Goal: Task Accomplishment & Management: Complete application form

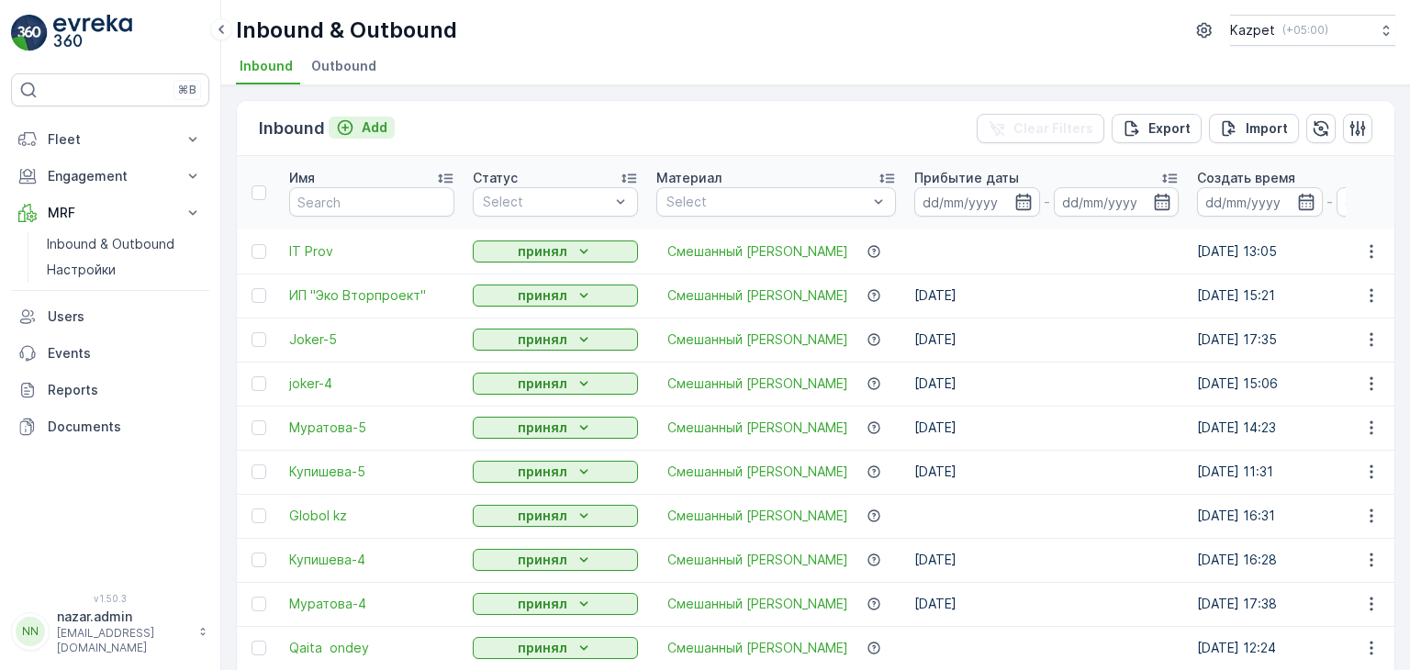
click at [345, 130] on icon "Add" at bounding box center [345, 127] width 18 height 18
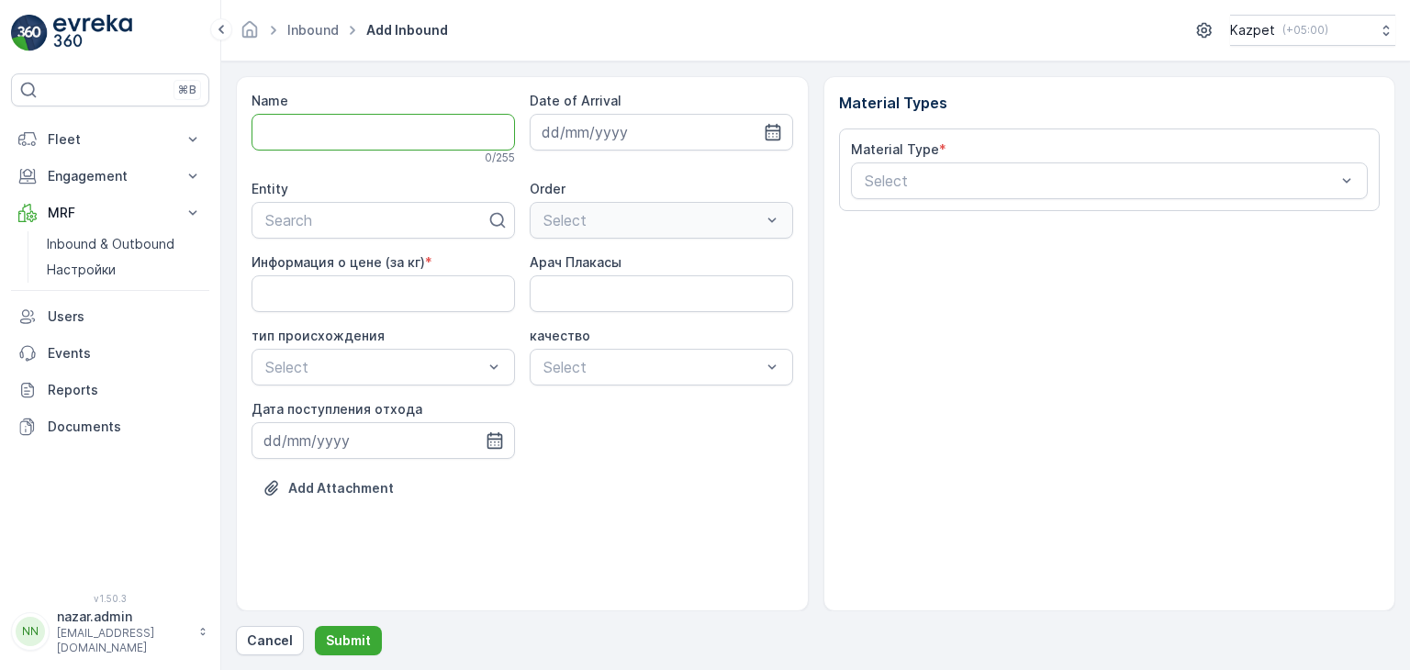
click at [375, 131] on input "Name" at bounding box center [383, 132] width 263 height 37
type input "Гулнар"
click at [329, 222] on div at bounding box center [375, 224] width 225 height 17
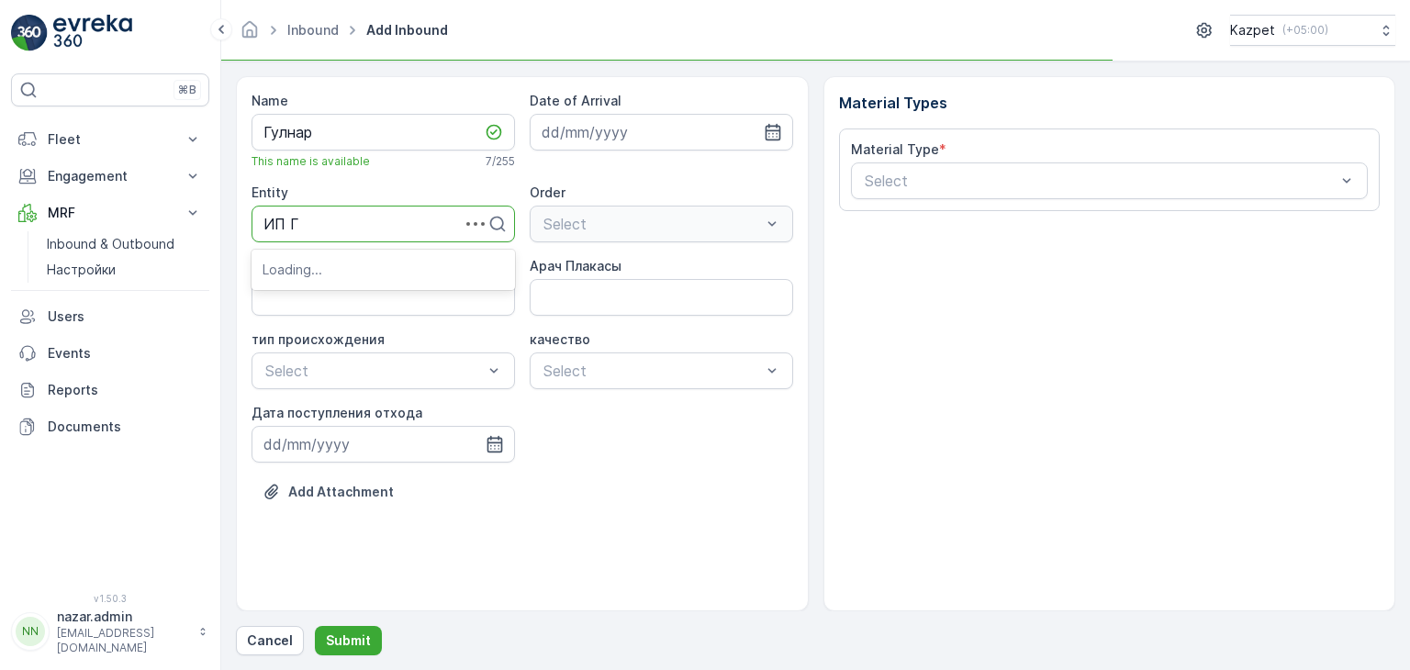
type input "ИП Гу"
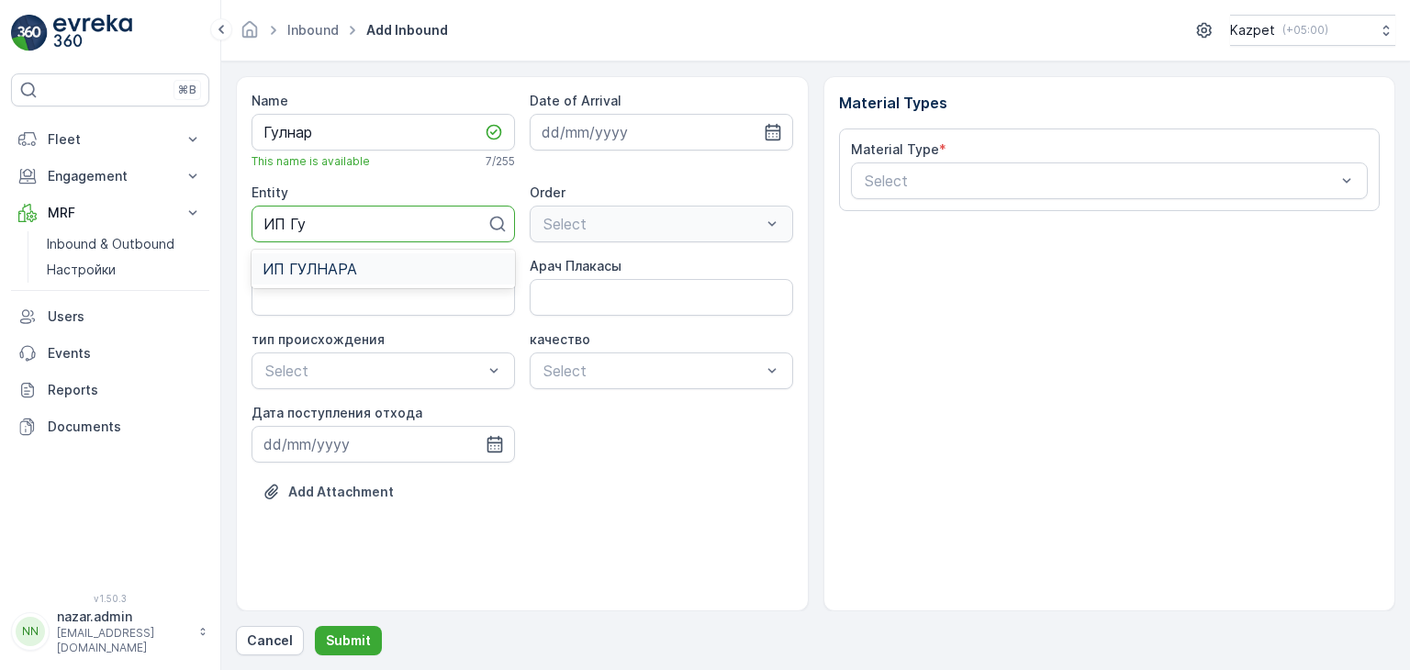
drag, startPoint x: 335, startPoint y: 266, endPoint x: 344, endPoint y: 268, distance: 9.4
click at [335, 267] on span "ИП ГУЛНАРА" at bounding box center [310, 269] width 95 height 17
click at [393, 298] on кг\) "Информация о цене (за кг)" at bounding box center [383, 297] width 263 height 37
type кг\) "195"
click at [626, 296] on Плакасы "Арач Плакасы" at bounding box center [661, 297] width 263 height 37
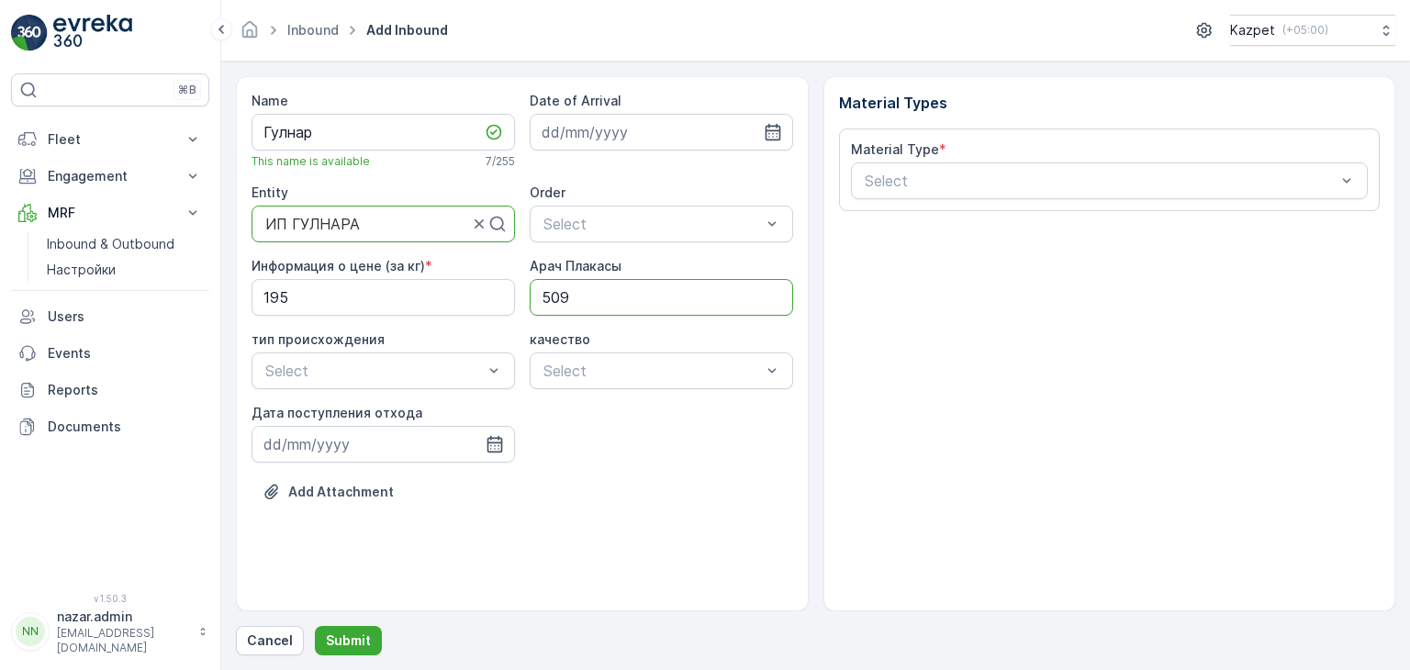
type Плакасы "509AHS04"
click at [353, 414] on div "Свалка" at bounding box center [383, 415] width 241 height 17
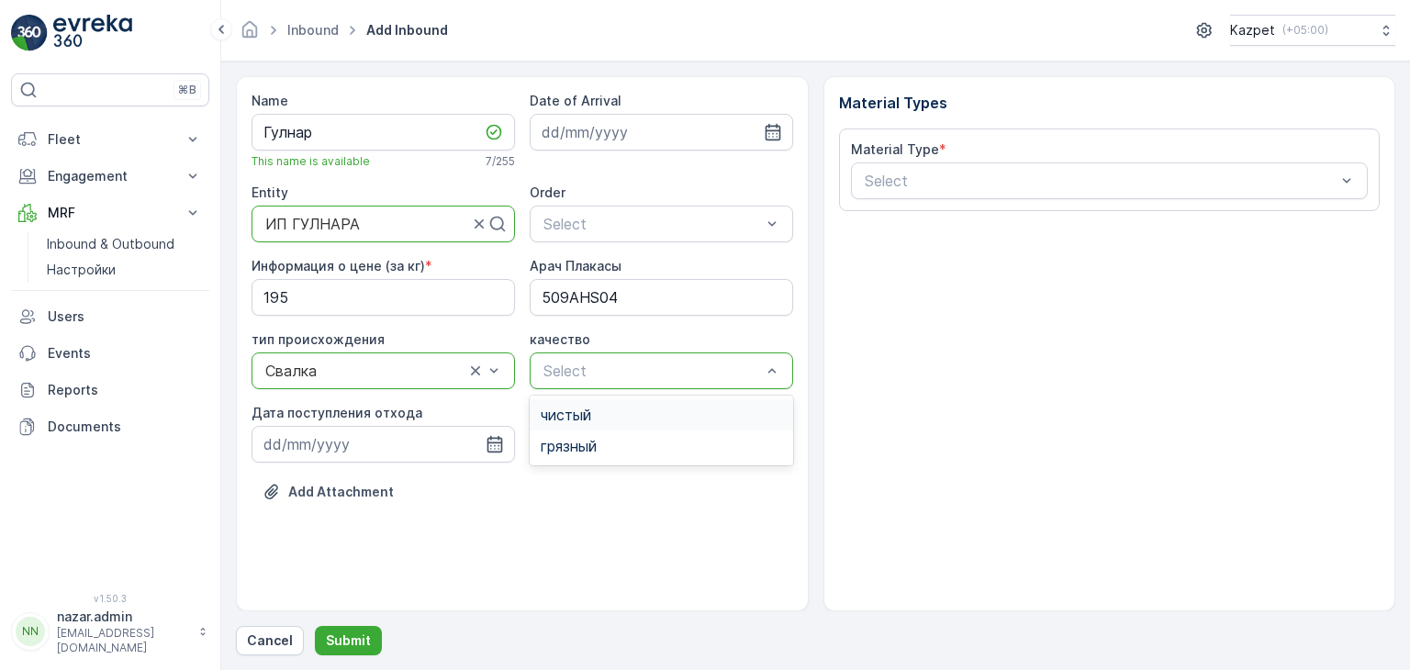
click at [602, 418] on div "чистый" at bounding box center [661, 415] width 241 height 17
click at [492, 441] on icon "button" at bounding box center [495, 444] width 18 height 18
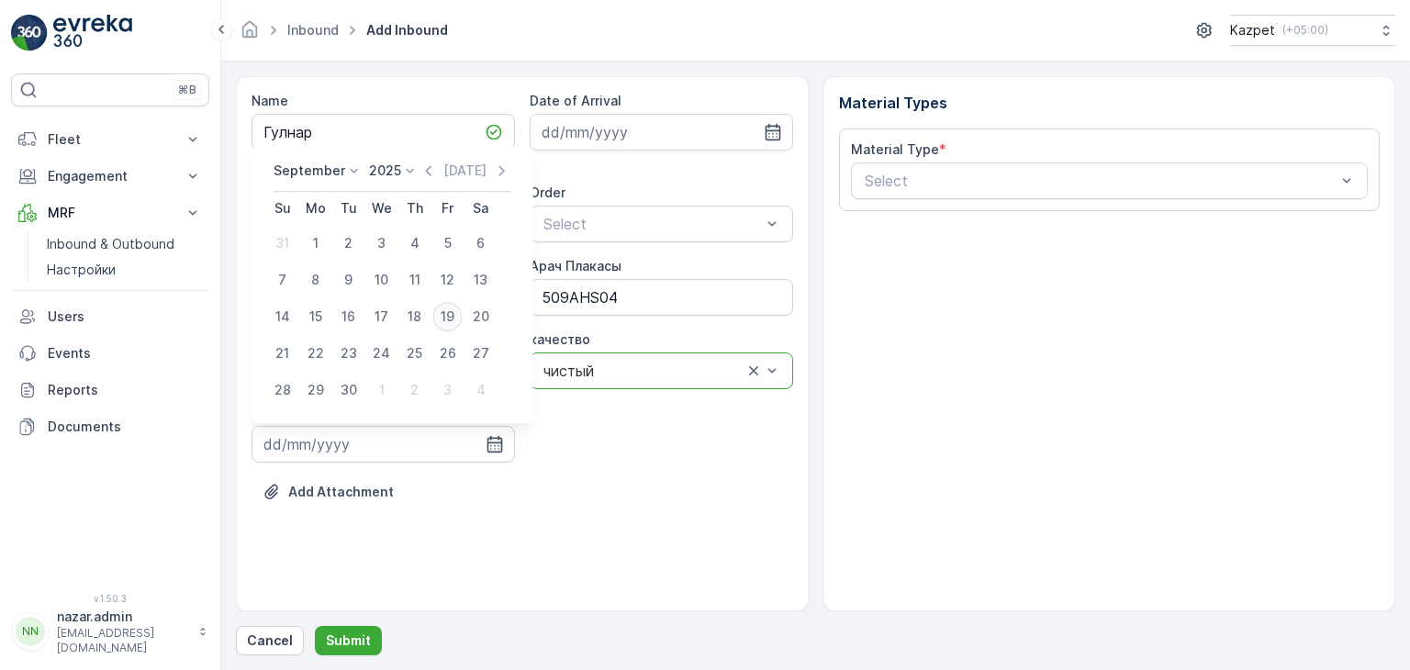
click at [448, 321] on div "19" at bounding box center [447, 316] width 29 height 29
type input "[DATE]"
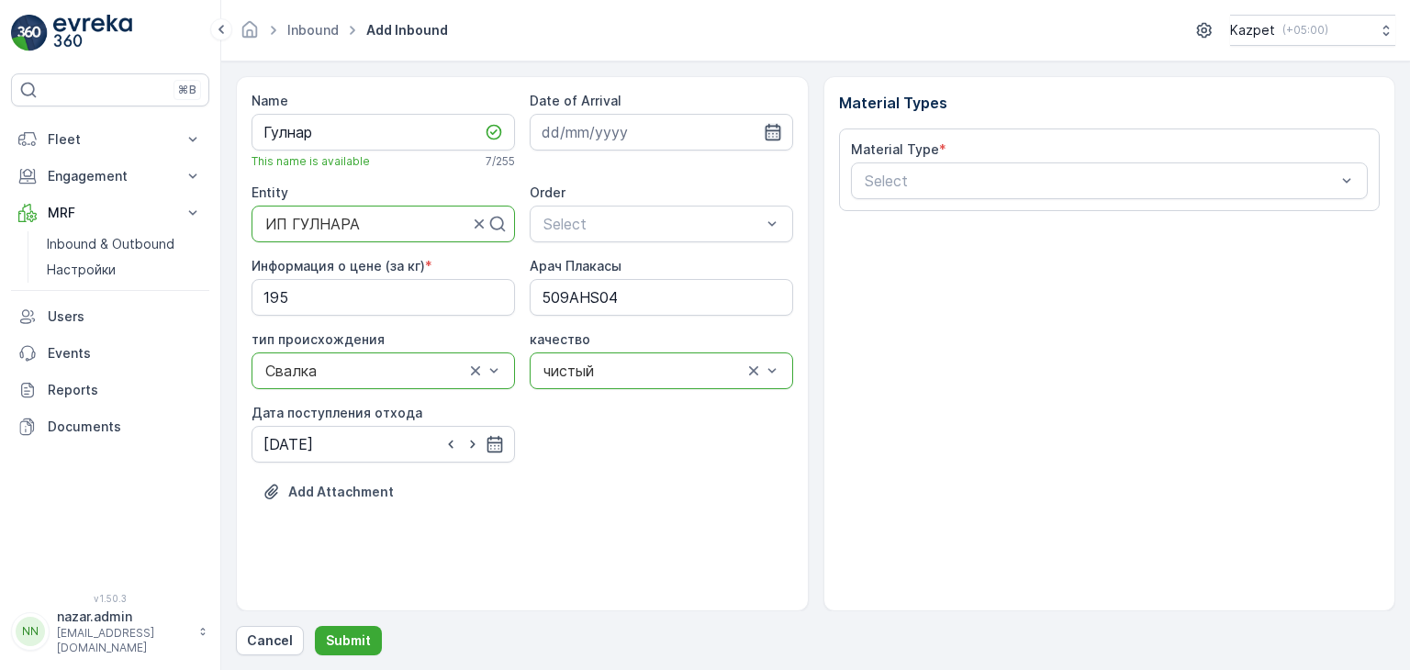
click at [778, 131] on icon "button" at bounding box center [773, 132] width 16 height 17
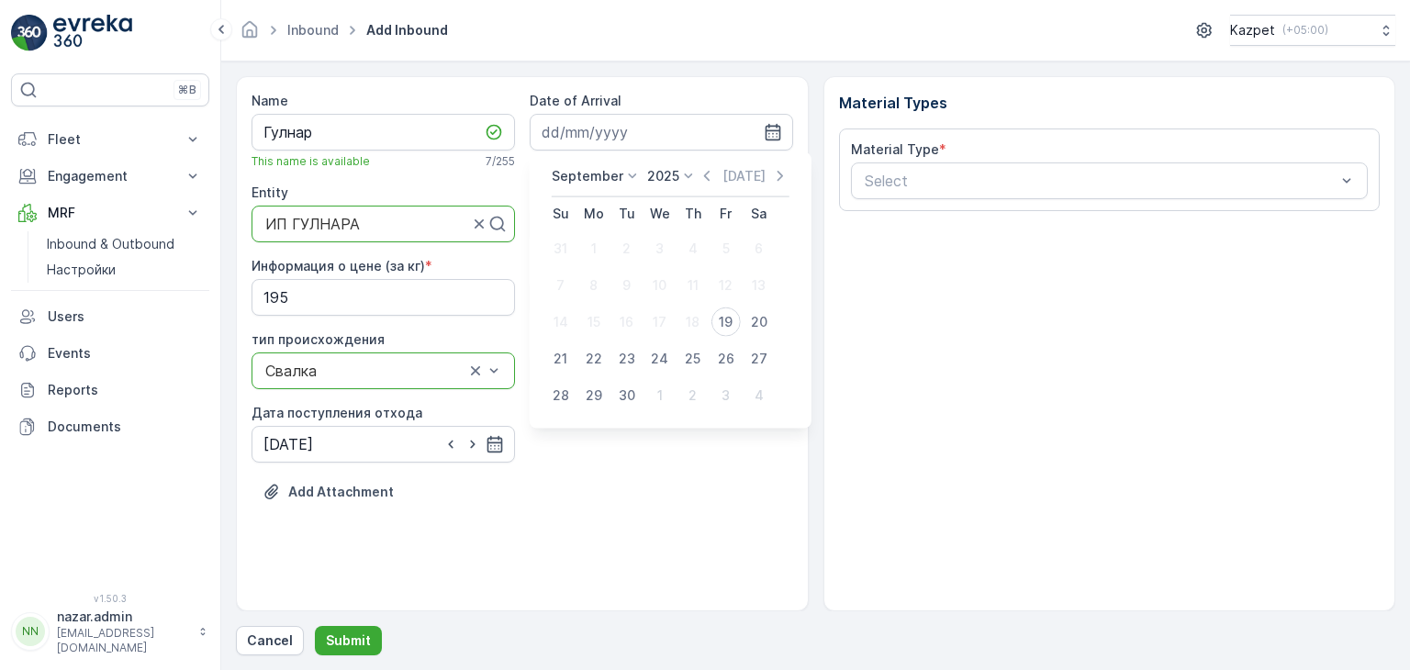
drag, startPoint x: 724, startPoint y: 326, endPoint x: 665, endPoint y: 346, distance: 63.0
click at [723, 326] on div "19" at bounding box center [725, 322] width 29 height 29
type input "[DATE]"
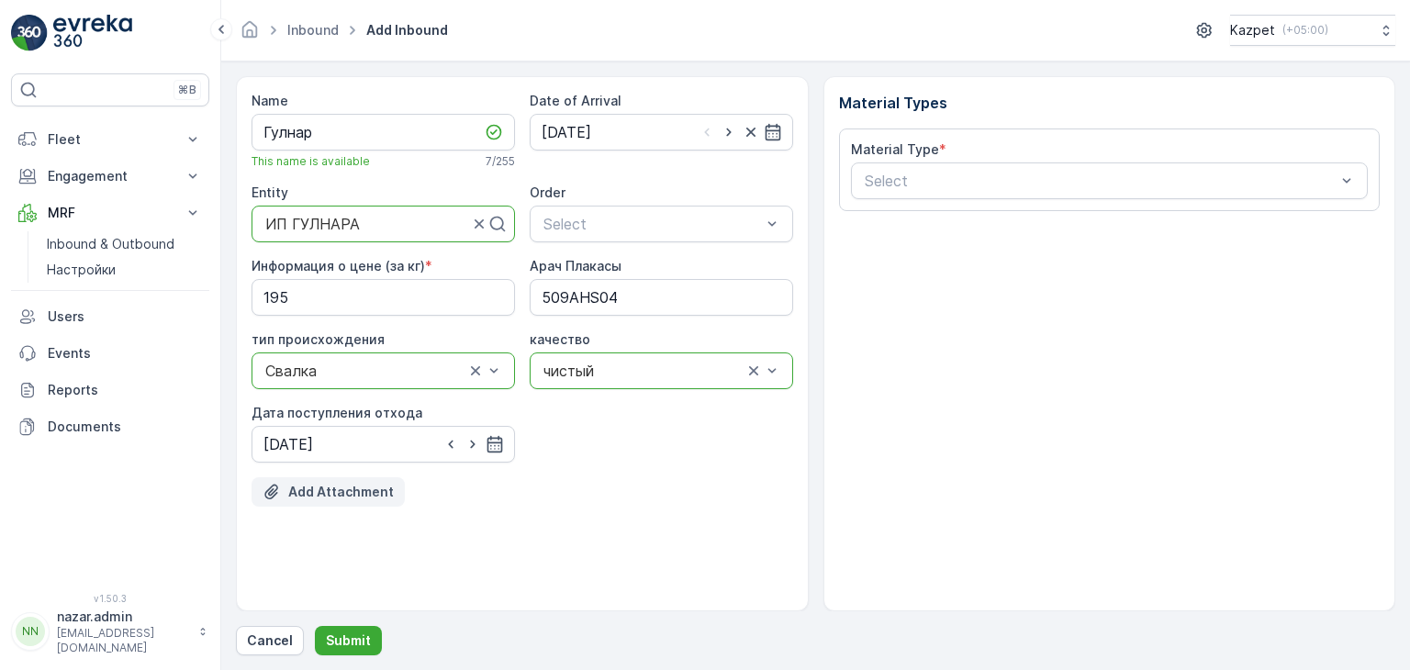
click at [296, 497] on p "Add Attachment" at bounding box center [341, 492] width 106 height 18
click at [366, 489] on p "Add Attachment" at bounding box center [341, 492] width 106 height 18
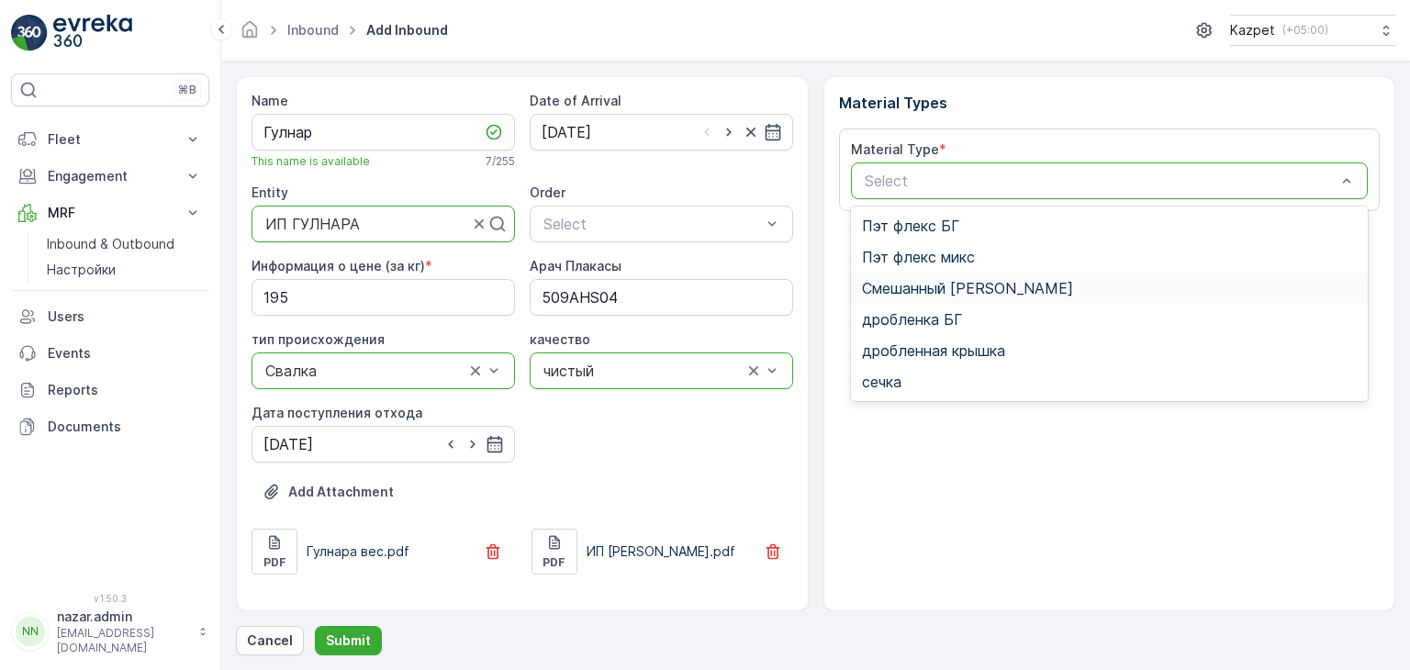
click at [931, 285] on span "Смешанный [PERSON_NAME]" at bounding box center [967, 288] width 211 height 17
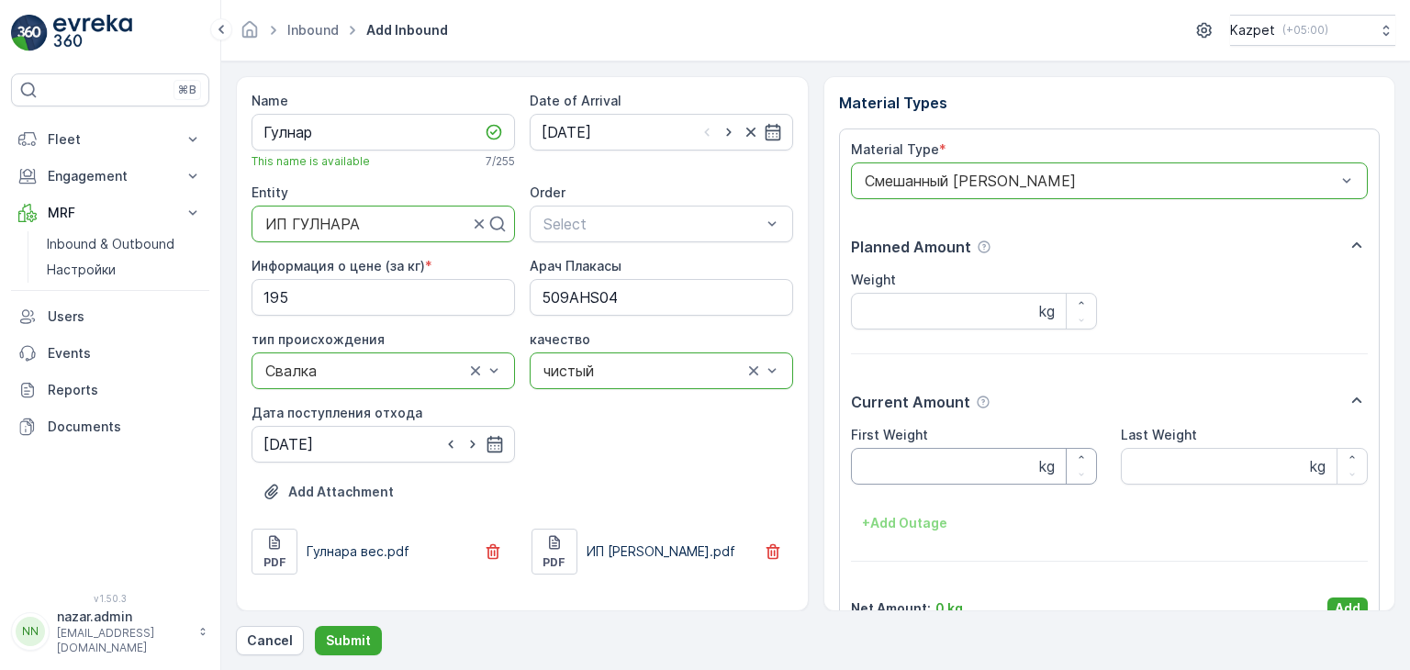
click at [910, 467] on Weight "First Weight" at bounding box center [974, 466] width 247 height 37
type Weight "27240"
click at [1168, 476] on Weight "Last Weight" at bounding box center [1244, 466] width 247 height 37
type Weight "14680"
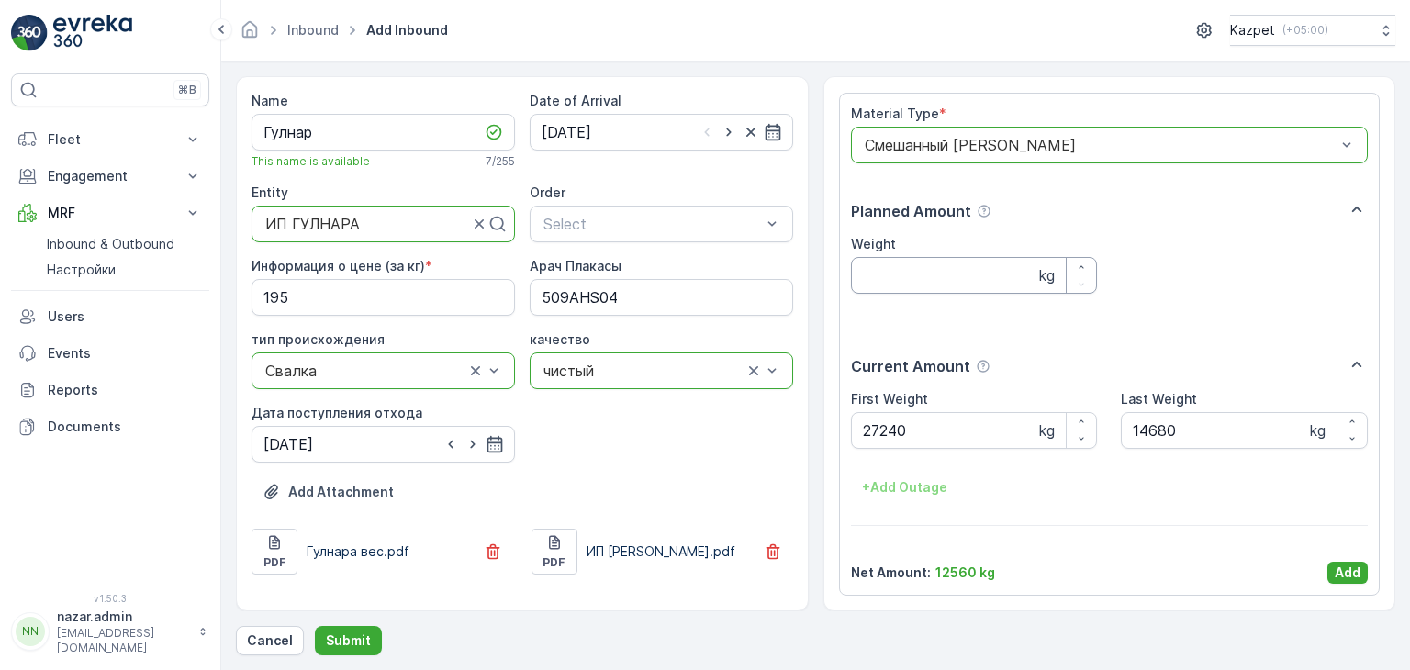
click at [933, 268] on input "Weight" at bounding box center [974, 275] width 247 height 37
type input "12560"
click at [1335, 566] on p "Add" at bounding box center [1348, 573] width 26 height 18
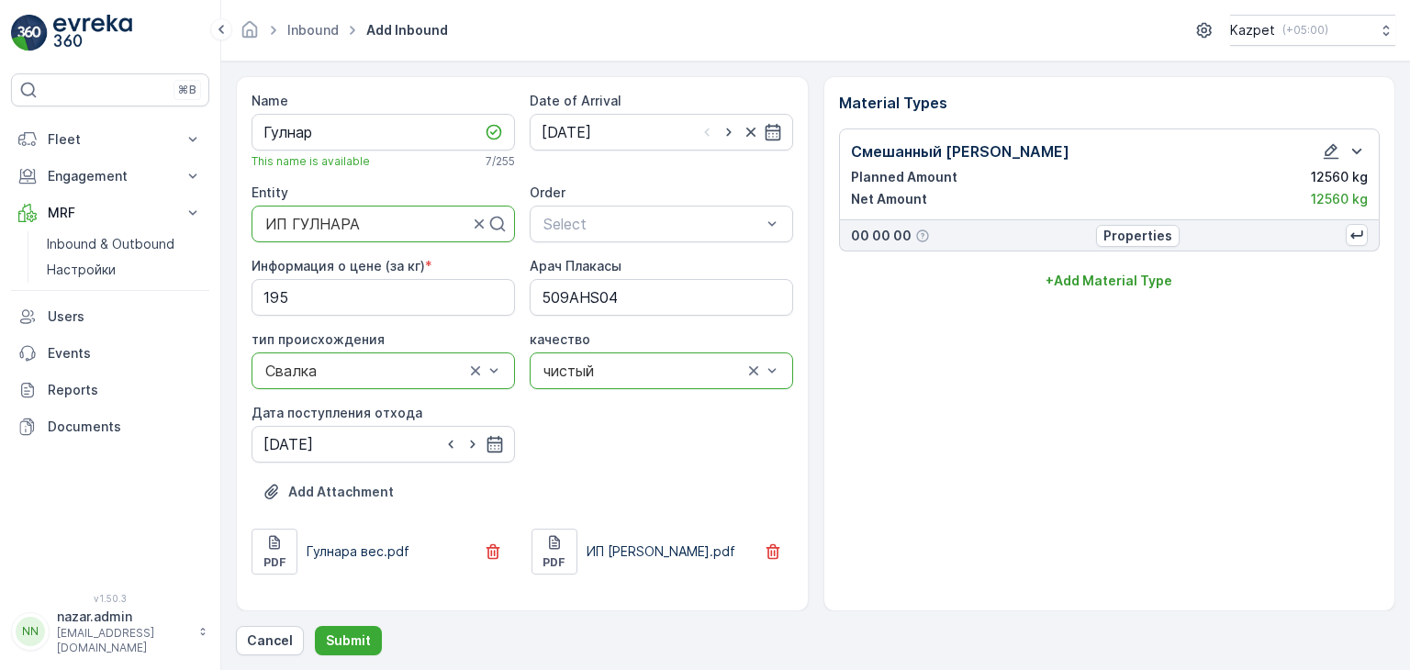
scroll to position [0, 0]
click at [343, 492] on p "Add Attachment" at bounding box center [341, 492] width 106 height 18
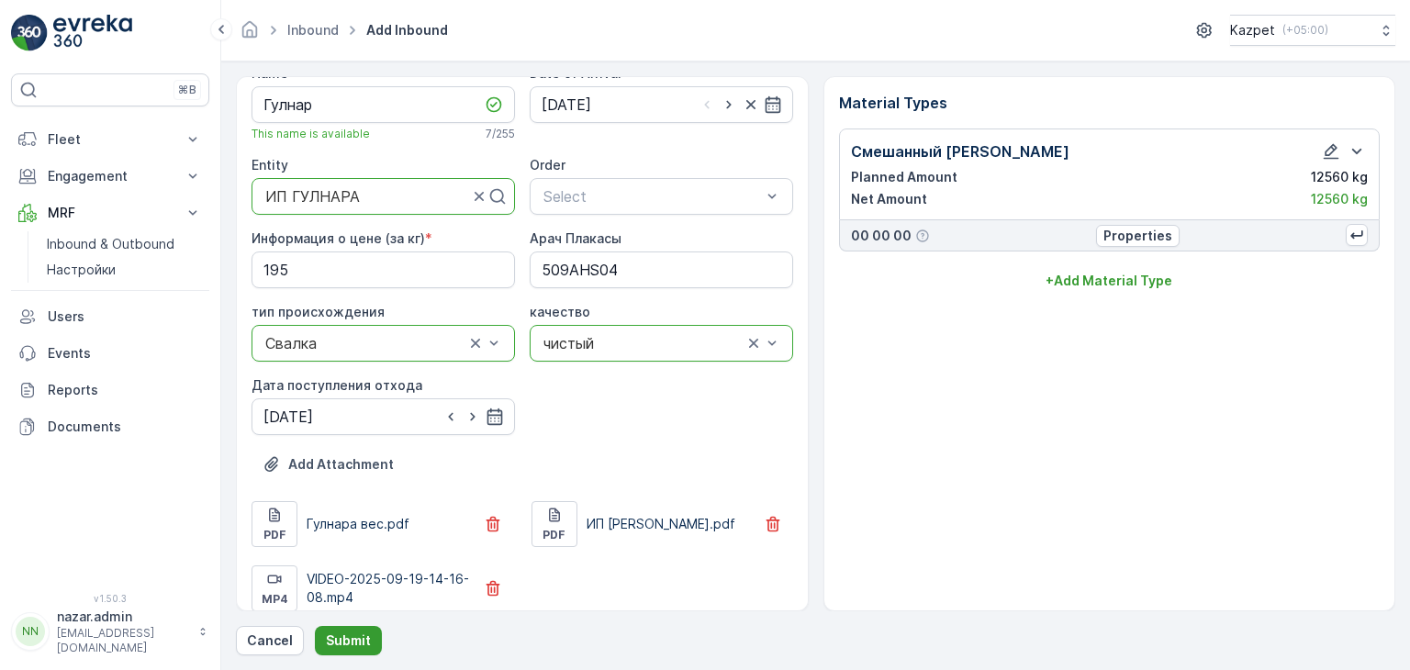
click at [362, 639] on p "Submit" at bounding box center [348, 641] width 45 height 18
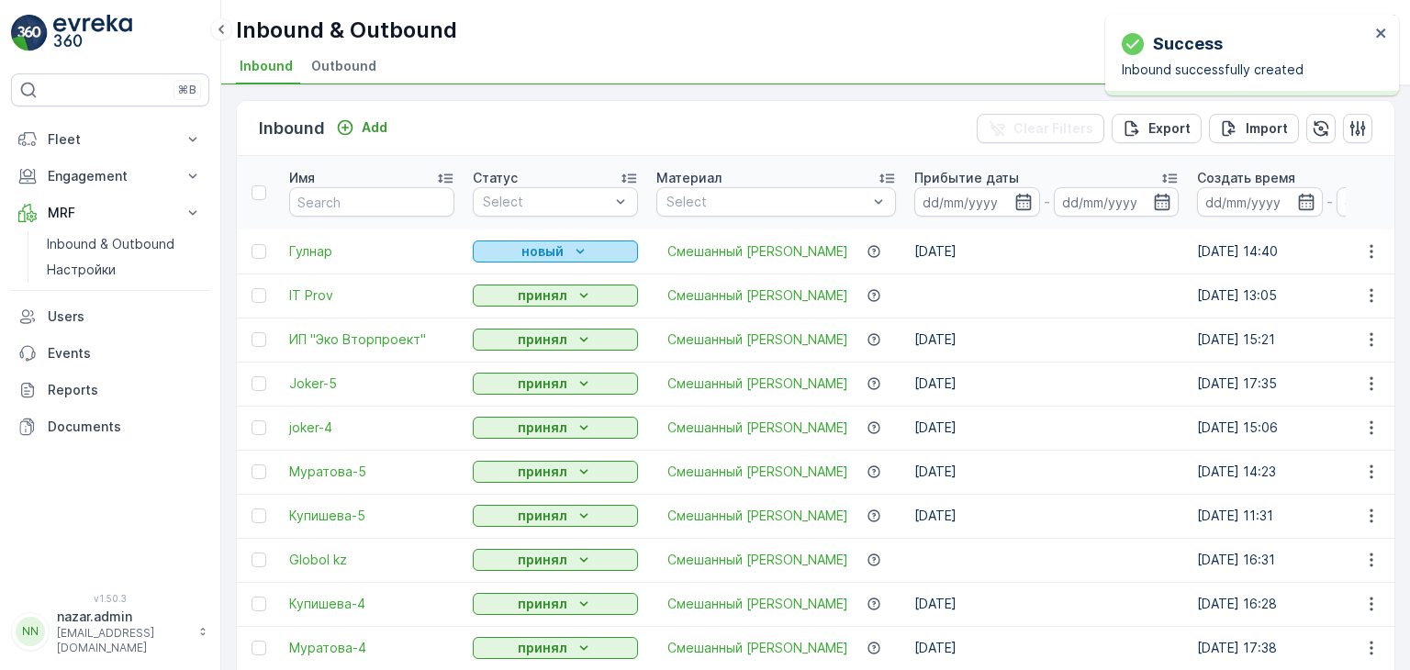
click at [544, 251] on p "новый" at bounding box center [542, 251] width 42 height 18
drag, startPoint x: 504, startPoint y: 303, endPoint x: 531, endPoint y: 257, distance: 53.1
click at [541, 248] on p "новый" at bounding box center [542, 251] width 42 height 18
click at [495, 302] on span "принял" at bounding box center [506, 304] width 45 height 18
